Goal: Information Seeking & Learning: Learn about a topic

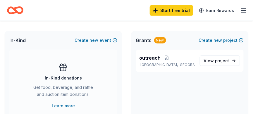
scroll to position [117, 0]
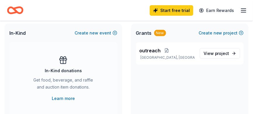
click at [155, 33] on div "New" at bounding box center [160, 33] width 12 height 6
click at [216, 54] on span "project" at bounding box center [222, 53] width 14 height 5
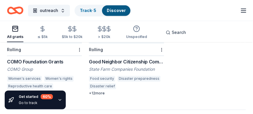
scroll to position [691, 0]
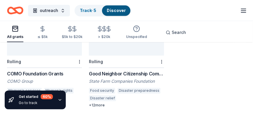
click at [101, 72] on div "Good Neighbor Citizenship Company Grants" at bounding box center [126, 73] width 75 height 7
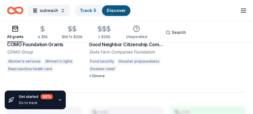
click at [18, 44] on div "COMO Foundation Grants" at bounding box center [44, 44] width 75 height 7
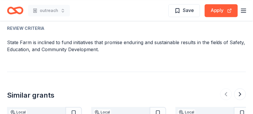
scroll to position [643, 0]
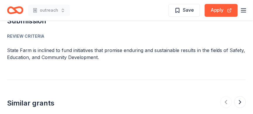
click at [38, 36] on div "Review Criteria" at bounding box center [126, 36] width 239 height 7
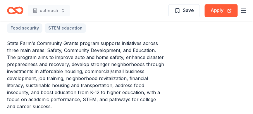
scroll to position [234, 0]
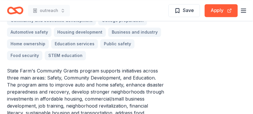
drag, startPoint x: 7, startPoint y: 70, endPoint x: 68, endPoint y: 70, distance: 61.1
click at [68, 70] on p "State Farm's Community Grants program supports initiatives across three main ar…" at bounding box center [85, 102] width 157 height 70
drag, startPoint x: 77, startPoint y: 70, endPoint x: 54, endPoint y: 74, distance: 22.5
click at [54, 74] on p "State Farm's Community Grants program supports initiatives across three main ar…" at bounding box center [85, 102] width 157 height 70
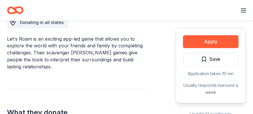
scroll to position [175, 0]
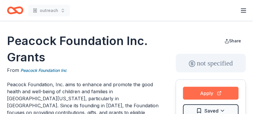
click at [196, 92] on button "Apply" at bounding box center [211, 93] width 56 height 13
